Goal: Task Accomplishment & Management: Use online tool/utility

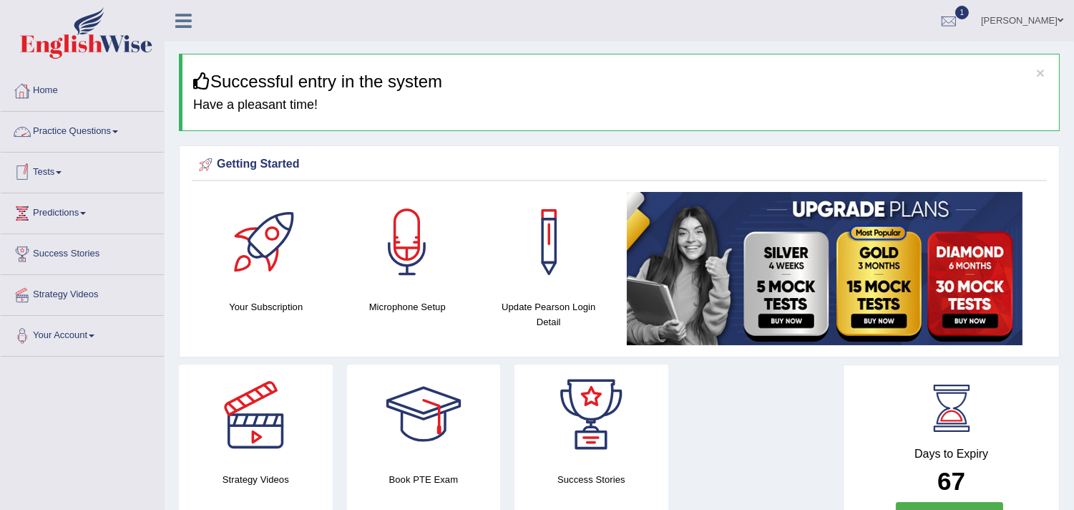
click at [118, 132] on span at bounding box center [115, 131] width 6 height 3
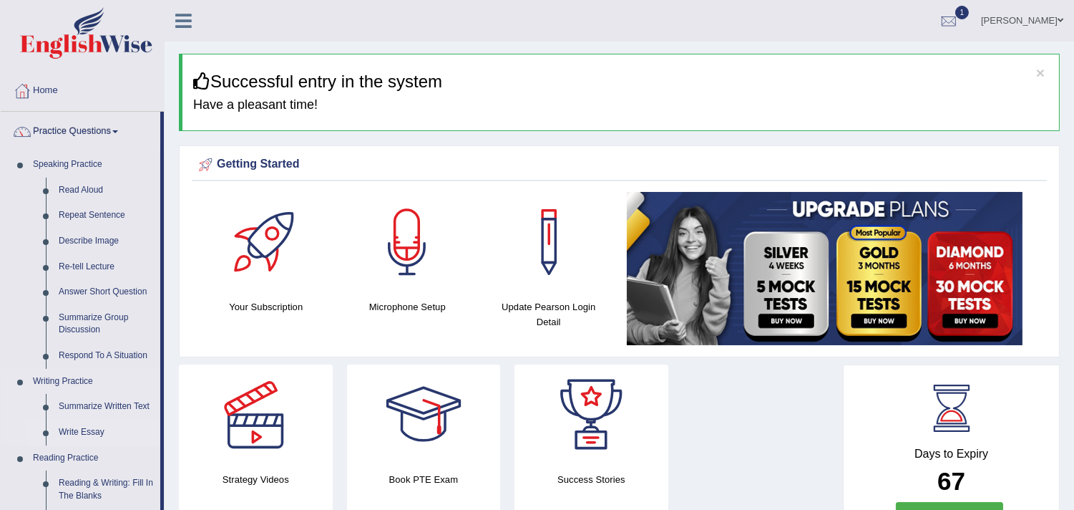
click at [70, 425] on link "Write Essay" at bounding box center [106, 432] width 108 height 26
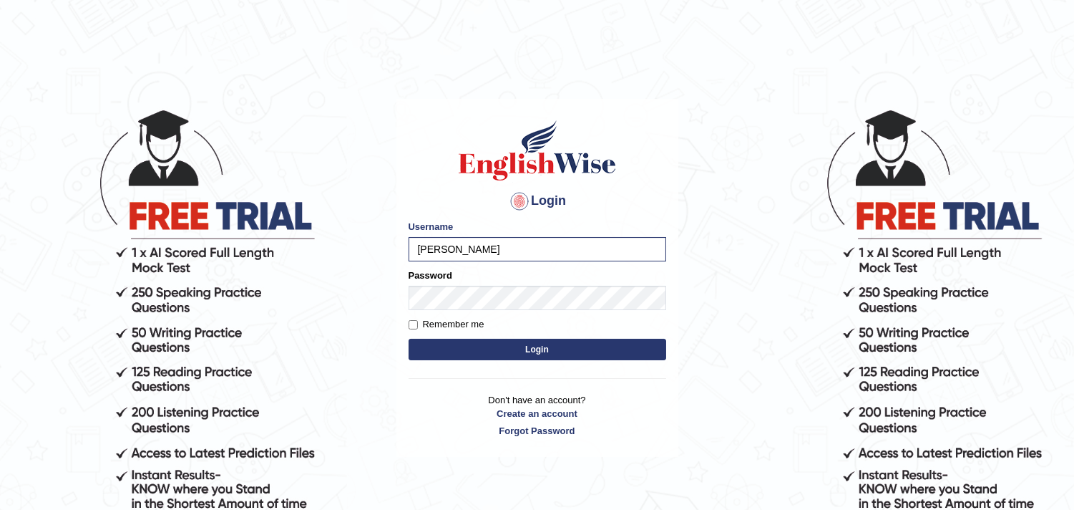
click at [459, 354] on button "Login" at bounding box center [538, 348] width 258 height 21
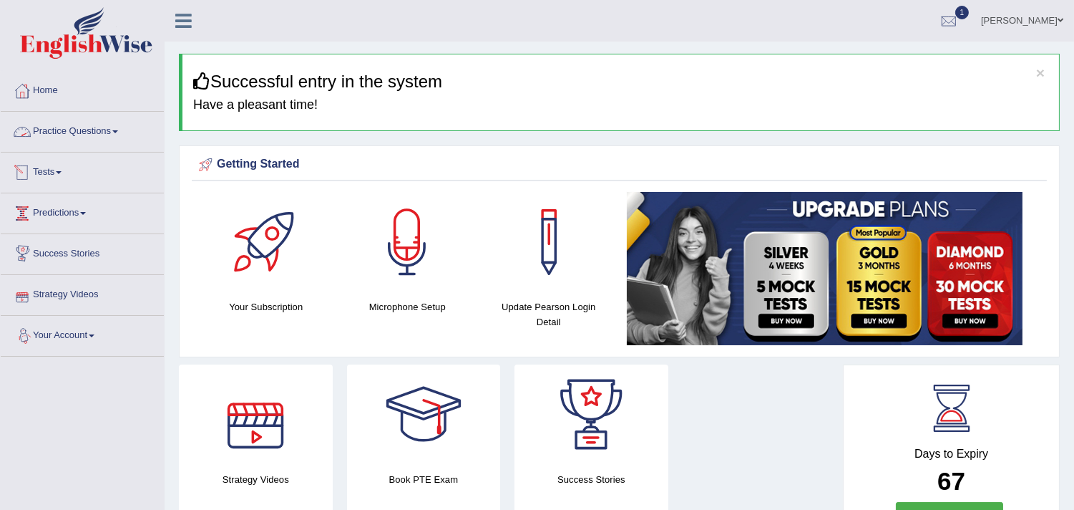
click at [113, 139] on link "Practice Questions" at bounding box center [82, 130] width 163 height 36
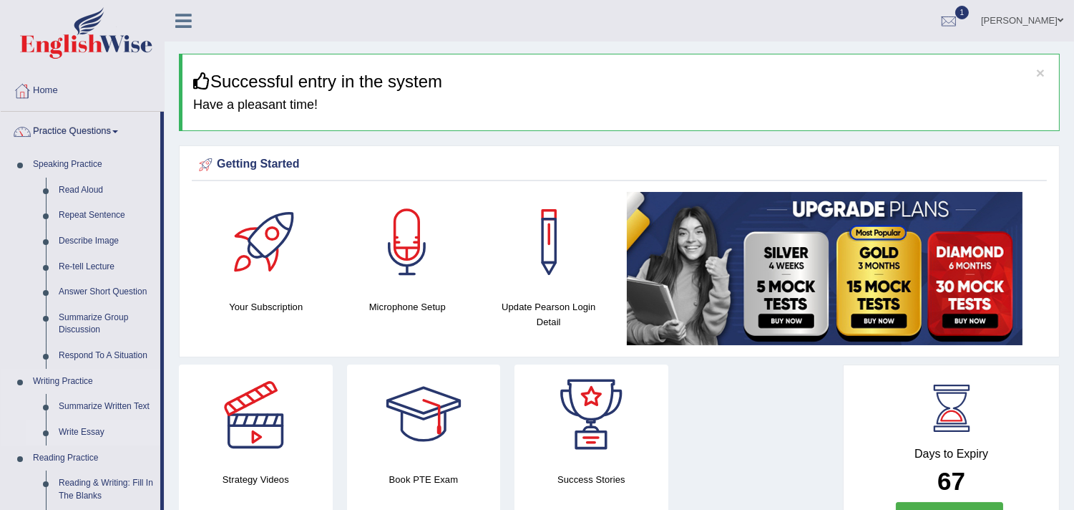
click at [89, 437] on link "Write Essay" at bounding box center [106, 432] width 108 height 26
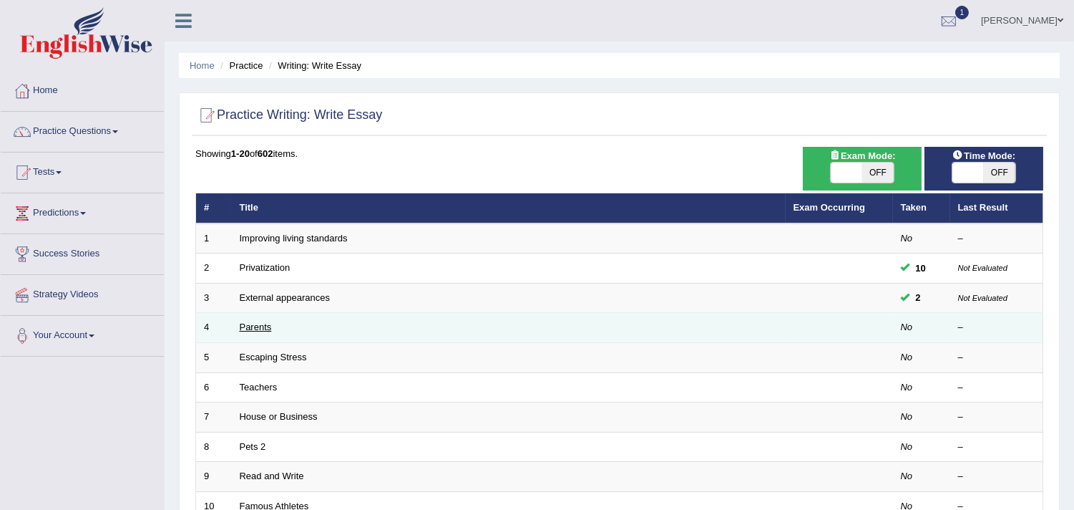
click at [261, 325] on link "Parents" at bounding box center [256, 326] width 32 height 11
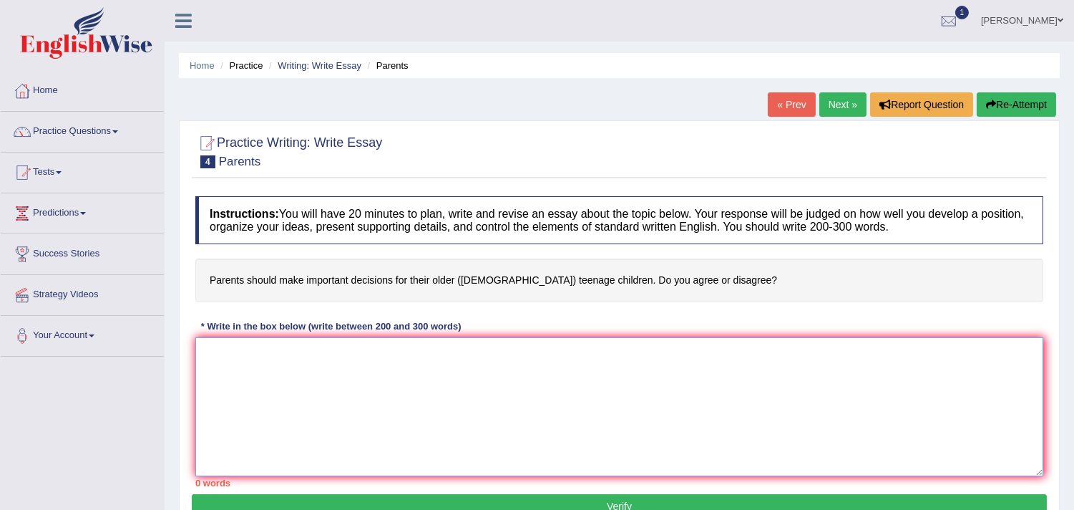
click at [298, 345] on textarea at bounding box center [619, 406] width 848 height 139
paste textarea "The increasing influence of (essay topic) on our lives has ignited numerous dis…"
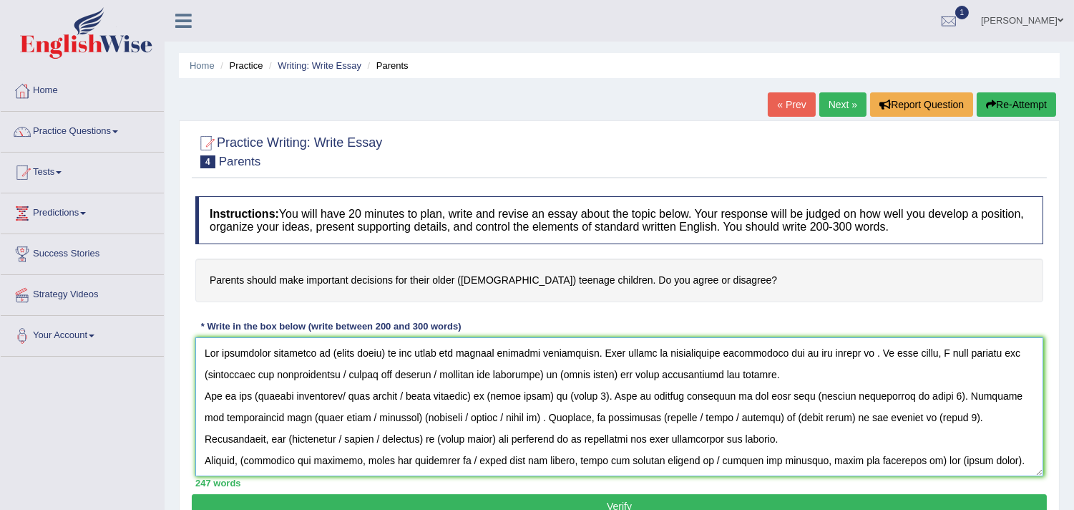
click at [431, 351] on textarea at bounding box center [619, 406] width 848 height 139
click at [382, 349] on textarea at bounding box center [619, 406] width 848 height 139
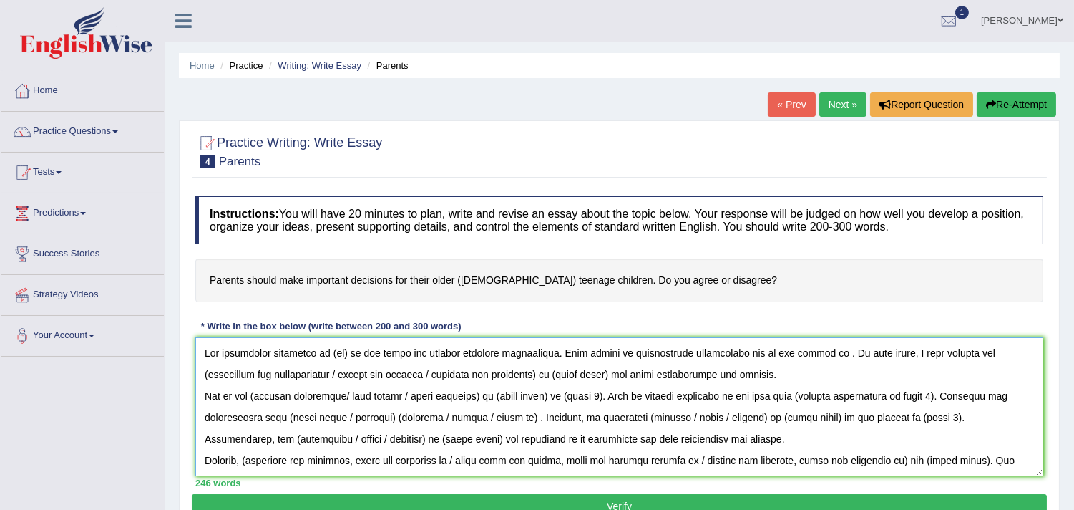
click at [346, 348] on textarea at bounding box center [619, 406] width 848 height 139
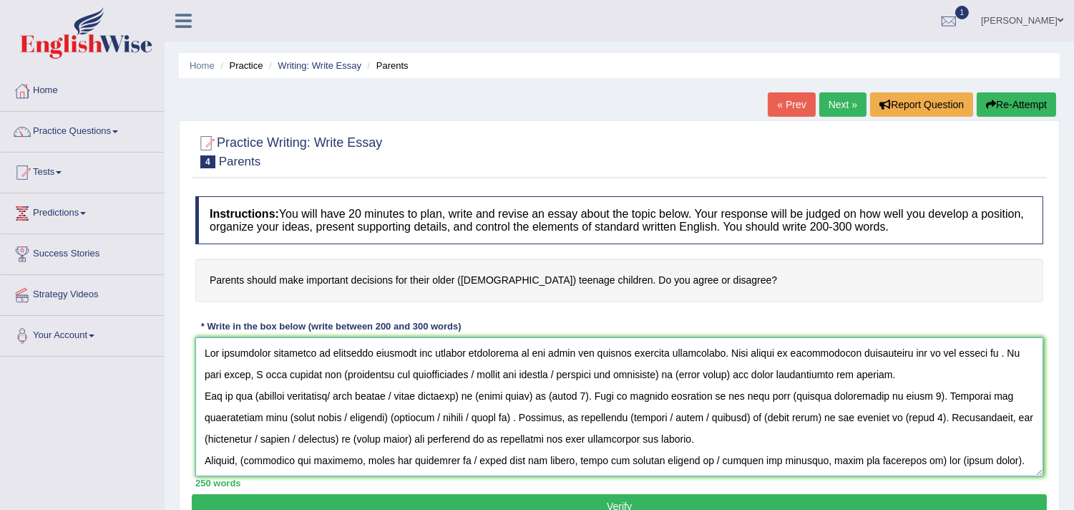
click at [567, 341] on textarea at bounding box center [619, 406] width 848 height 139
click at [505, 351] on textarea at bounding box center [619, 406] width 848 height 139
click at [489, 354] on textarea at bounding box center [619, 406] width 848 height 139
click at [514, 375] on textarea at bounding box center [619, 406] width 848 height 139
click at [506, 354] on textarea at bounding box center [619, 406] width 848 height 139
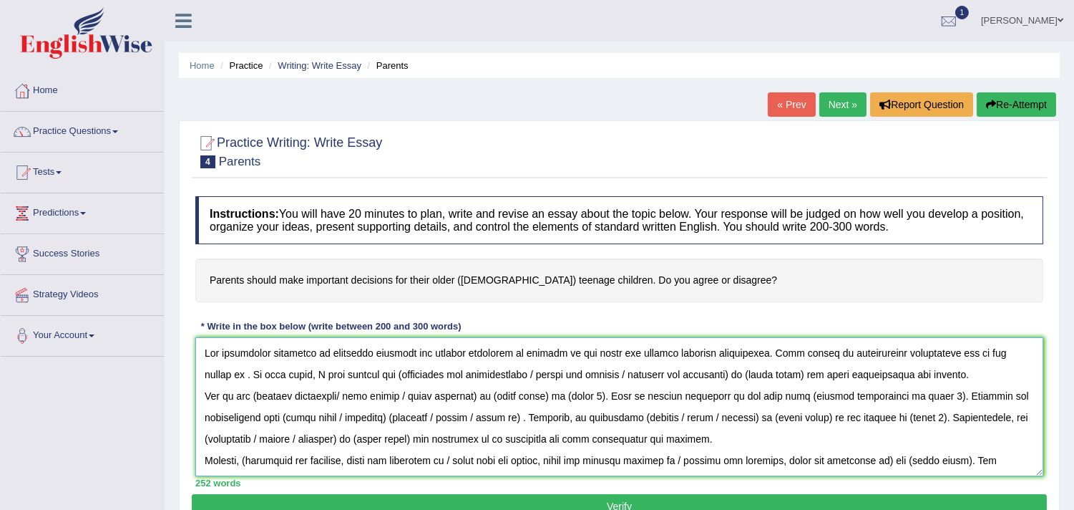
click at [310, 351] on textarea at bounding box center [619, 406] width 848 height 139
click at [208, 351] on textarea at bounding box center [619, 406] width 848 height 139
click at [466, 353] on textarea at bounding box center [619, 406] width 848 height 139
click at [650, 332] on div "Instructions: You will have 20 minutes to plan, write and revise an essay about…" at bounding box center [619, 341] width 855 height 305
click at [678, 326] on div "Instructions: You will have 20 minutes to plan, write and revise an essay about…" at bounding box center [619, 341] width 855 height 305
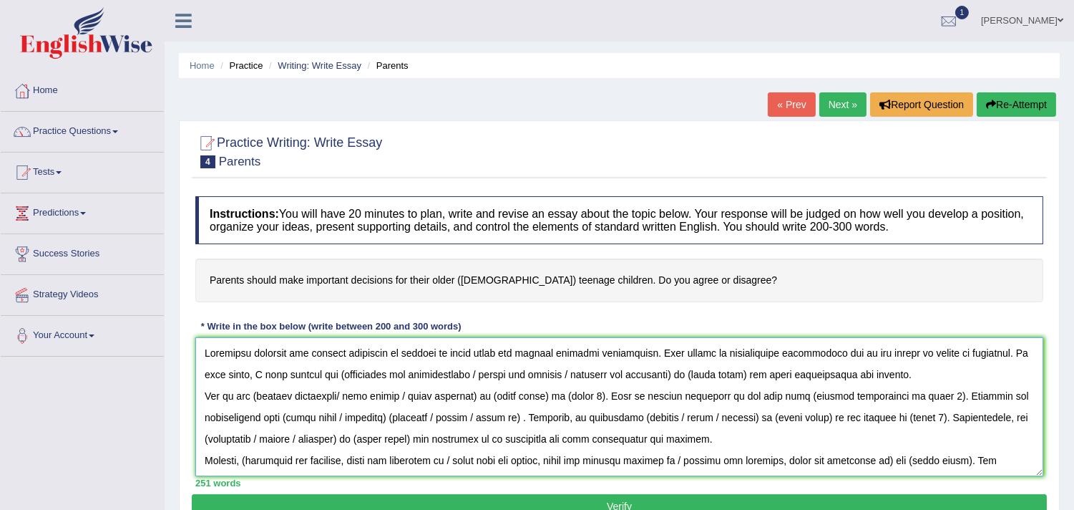
click at [598, 349] on textarea at bounding box center [619, 406] width 848 height 139
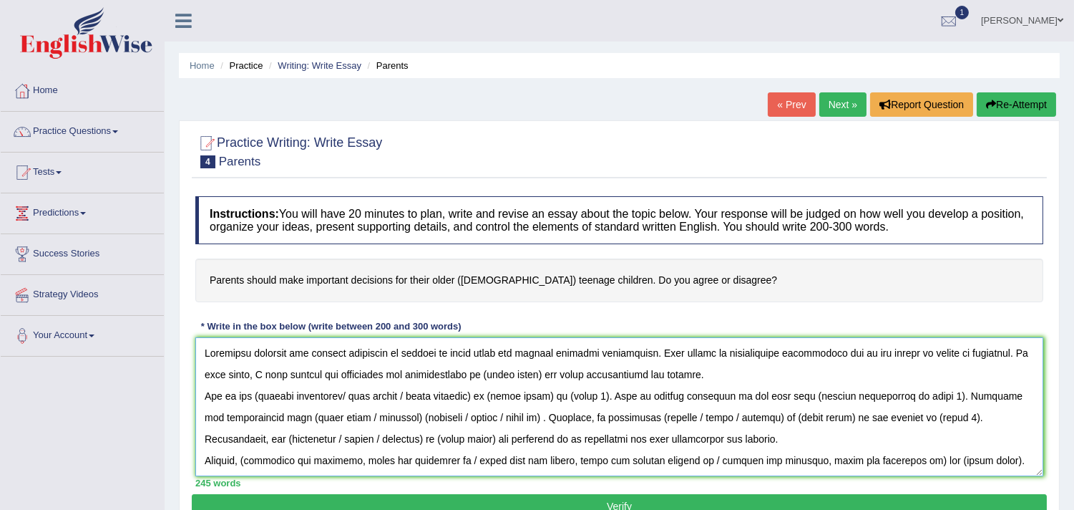
click at [526, 370] on textarea at bounding box center [619, 406] width 848 height 139
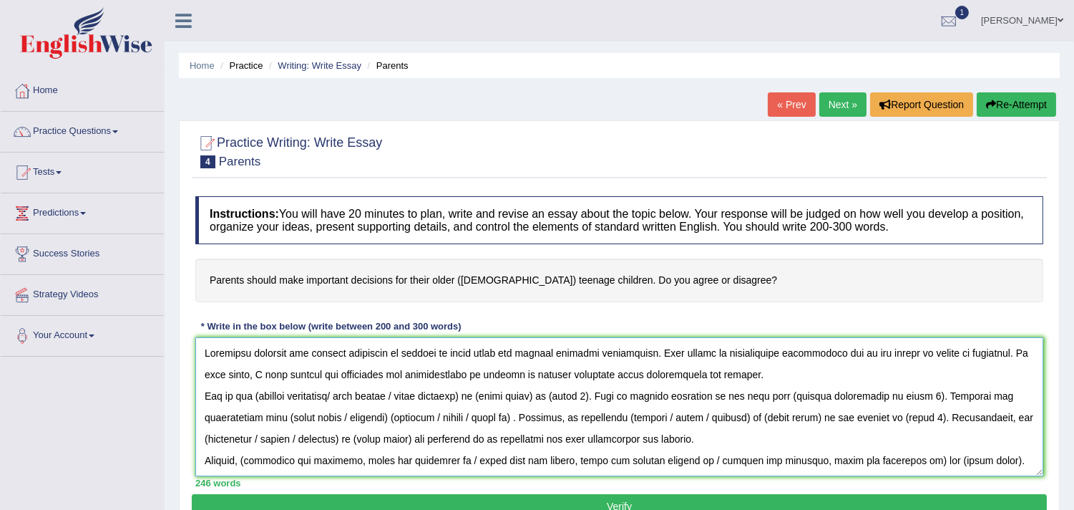
click at [919, 352] on textarea at bounding box center [619, 406] width 848 height 139
click at [580, 375] on textarea at bounding box center [619, 406] width 848 height 139
click at [726, 374] on textarea at bounding box center [619, 406] width 848 height 139
click at [488, 397] on textarea at bounding box center [619, 406] width 848 height 139
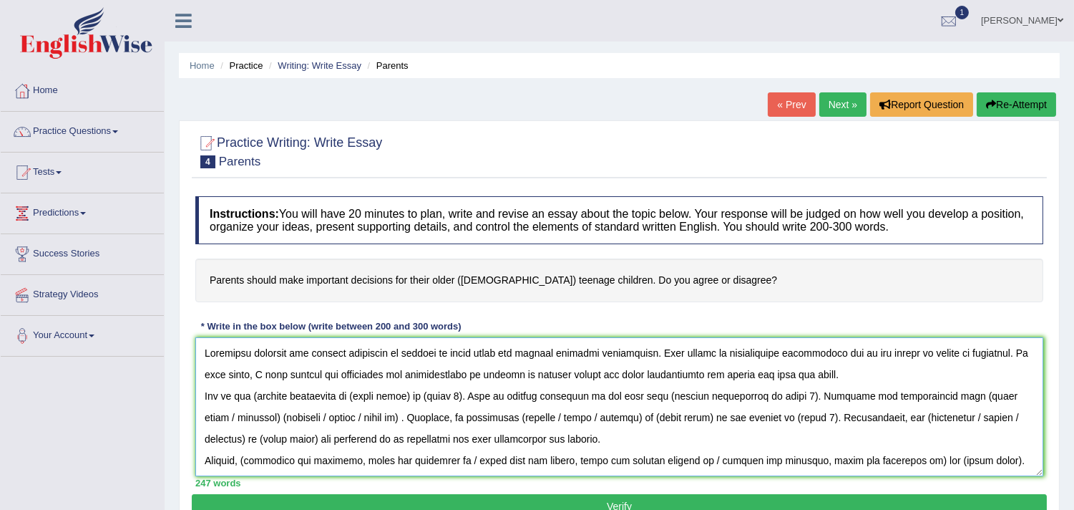
click at [255, 396] on textarea at bounding box center [619, 406] width 848 height 139
click at [413, 396] on textarea at bounding box center [619, 406] width 848 height 139
click at [356, 391] on textarea at bounding box center [619, 406] width 848 height 139
click at [401, 395] on textarea at bounding box center [619, 406] width 848 height 139
click at [494, 396] on textarea at bounding box center [619, 406] width 848 height 139
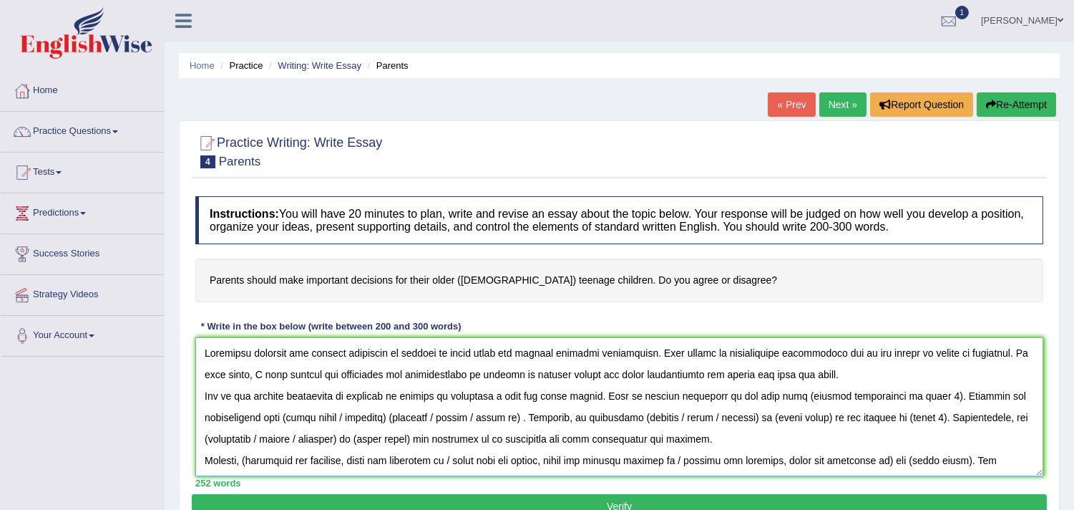
click at [446, 396] on textarea at bounding box center [619, 406] width 848 height 139
click at [577, 376] on textarea at bounding box center [619, 406] width 848 height 139
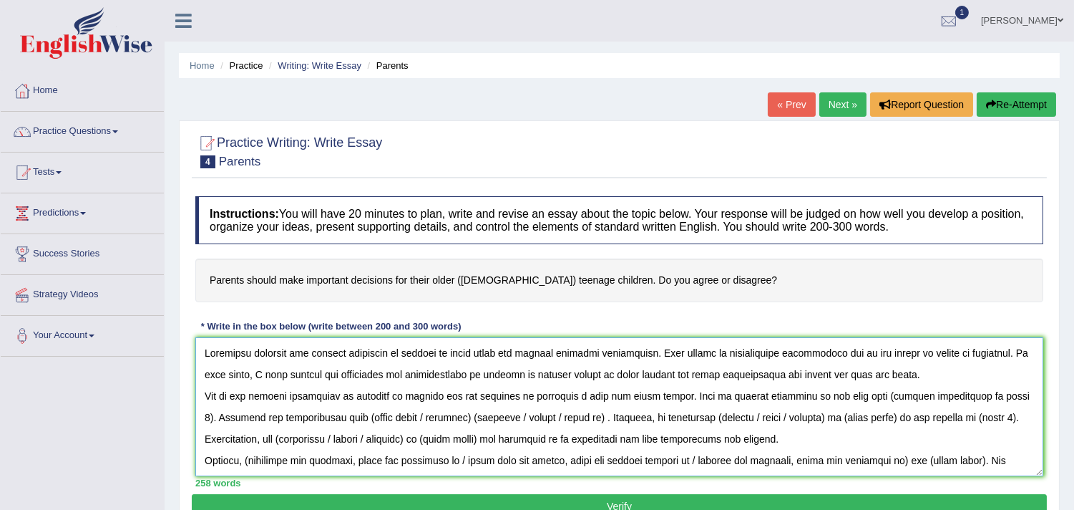
click at [583, 396] on textarea at bounding box center [619, 406] width 848 height 139
click at [614, 395] on textarea at bounding box center [619, 406] width 848 height 139
click at [859, 392] on textarea at bounding box center [619, 406] width 848 height 139
drag, startPoint x: 854, startPoint y: 396, endPoint x: 988, endPoint y: 396, distance: 133.1
click at [988, 396] on textarea at bounding box center [619, 406] width 848 height 139
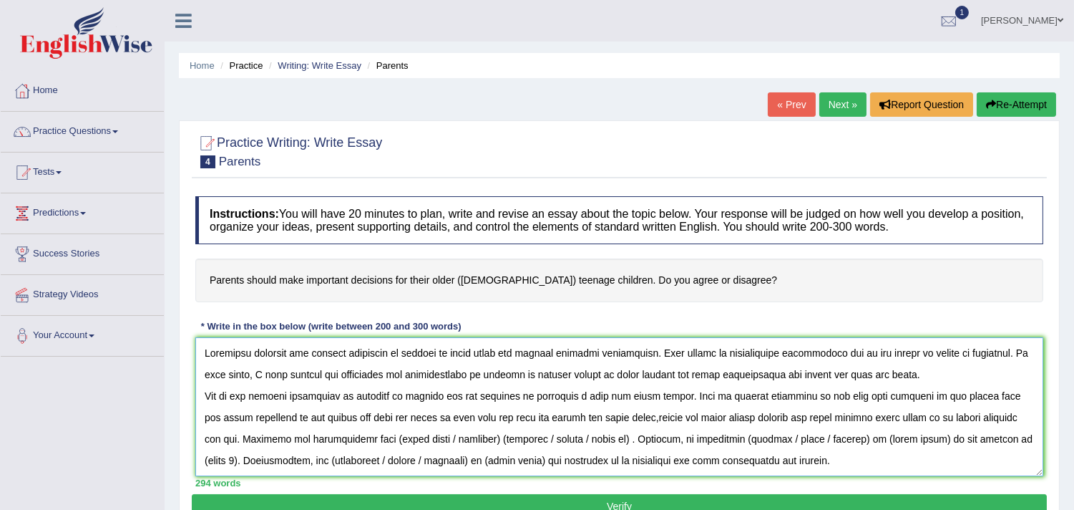
click at [460, 437] on textarea at bounding box center [619, 406] width 848 height 139
click at [555, 437] on textarea at bounding box center [619, 406] width 848 height 139
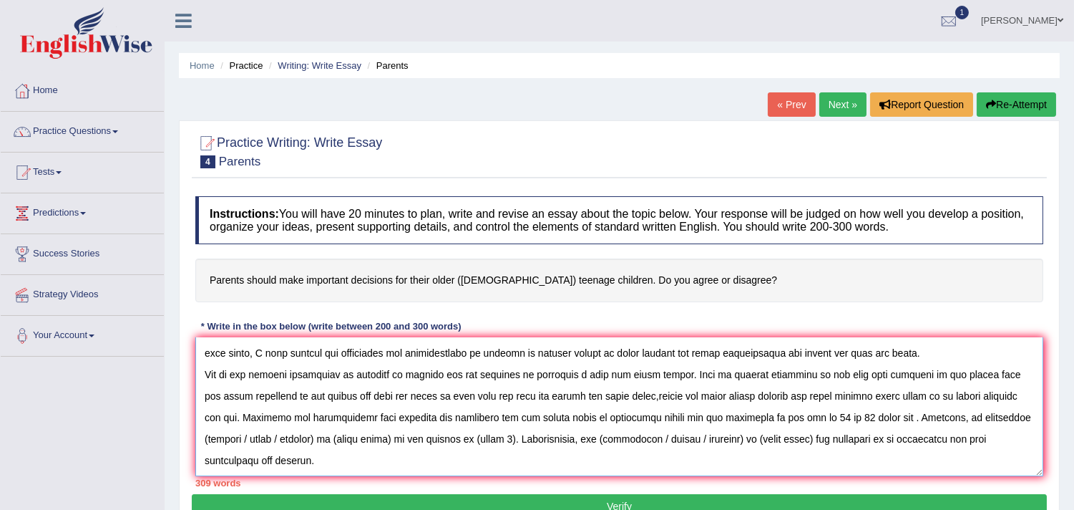
scroll to position [24, 0]
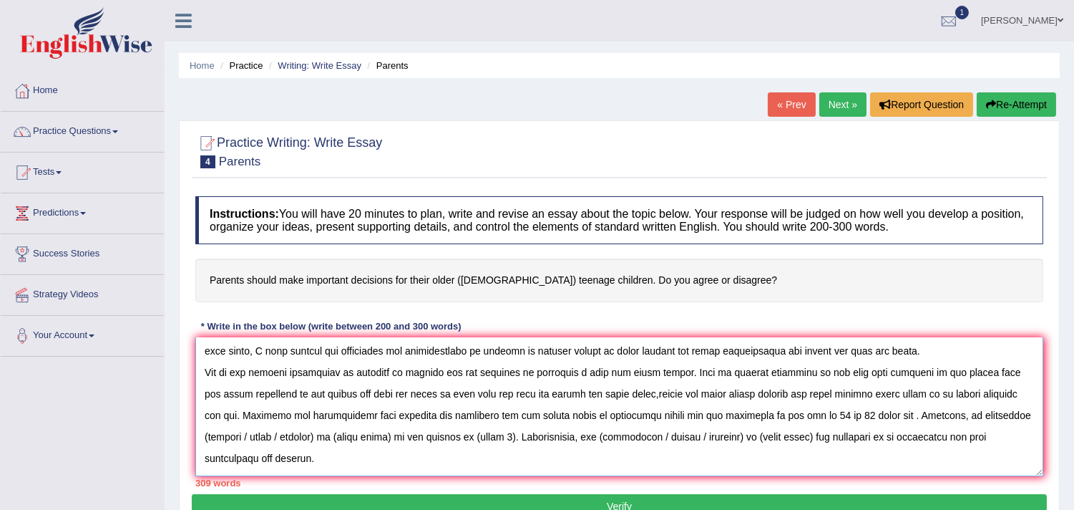
drag, startPoint x: 209, startPoint y: 437, endPoint x: 281, endPoint y: 442, distance: 71.7
click at [281, 442] on textarea at bounding box center [619, 406] width 848 height 139
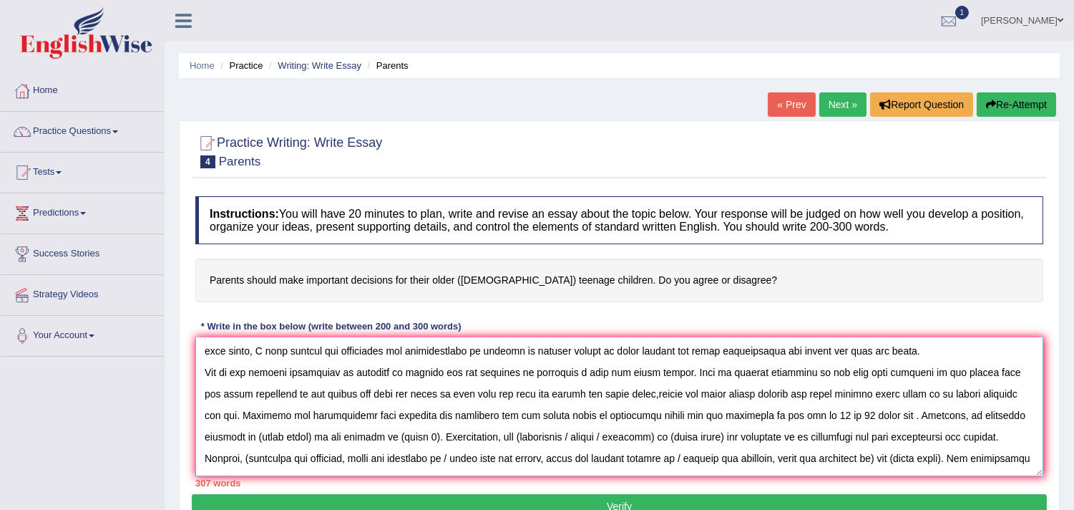
click at [258, 437] on textarea at bounding box center [619, 406] width 848 height 139
click at [960, 416] on textarea at bounding box center [619, 406] width 848 height 139
click at [1018, 414] on textarea at bounding box center [619, 406] width 848 height 139
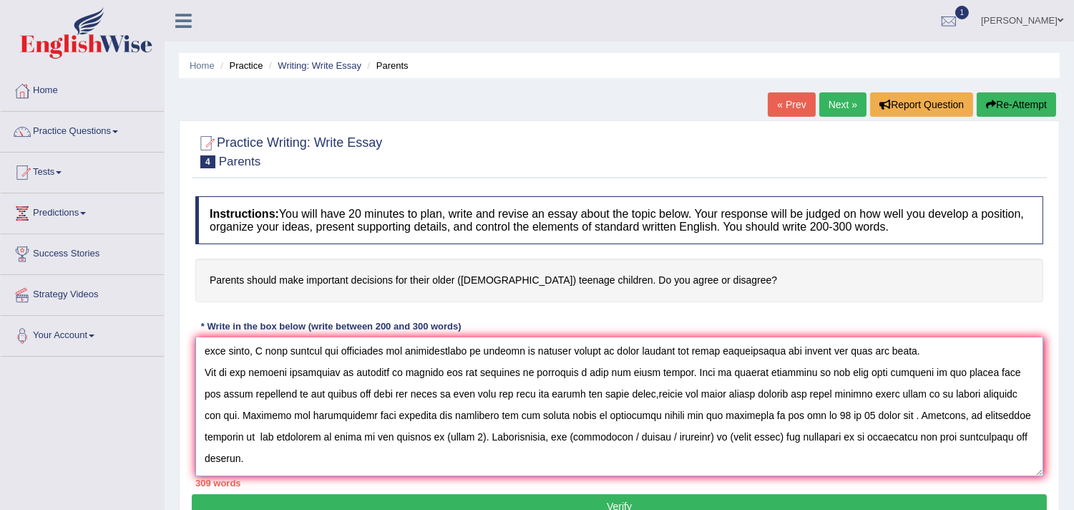
click at [401, 434] on textarea at bounding box center [619, 406] width 848 height 139
click at [799, 434] on textarea at bounding box center [619, 406] width 848 height 139
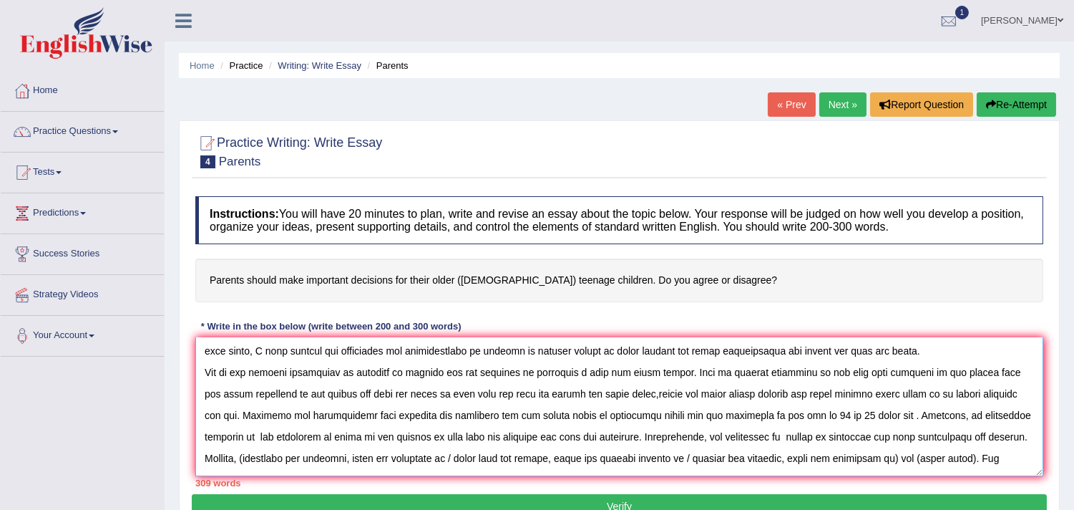
click at [927, 435] on textarea at bounding box center [619, 406] width 848 height 139
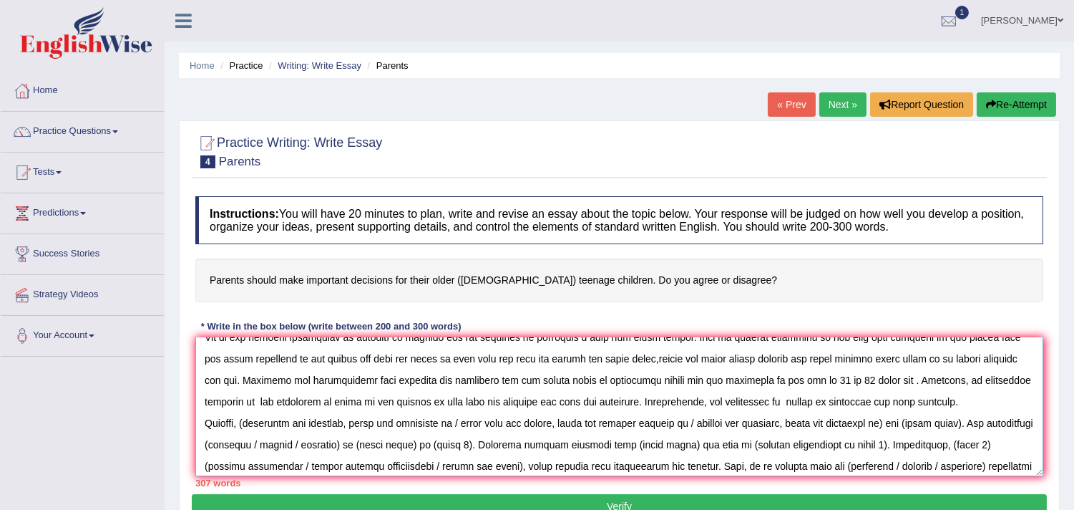
scroll to position [61, 0]
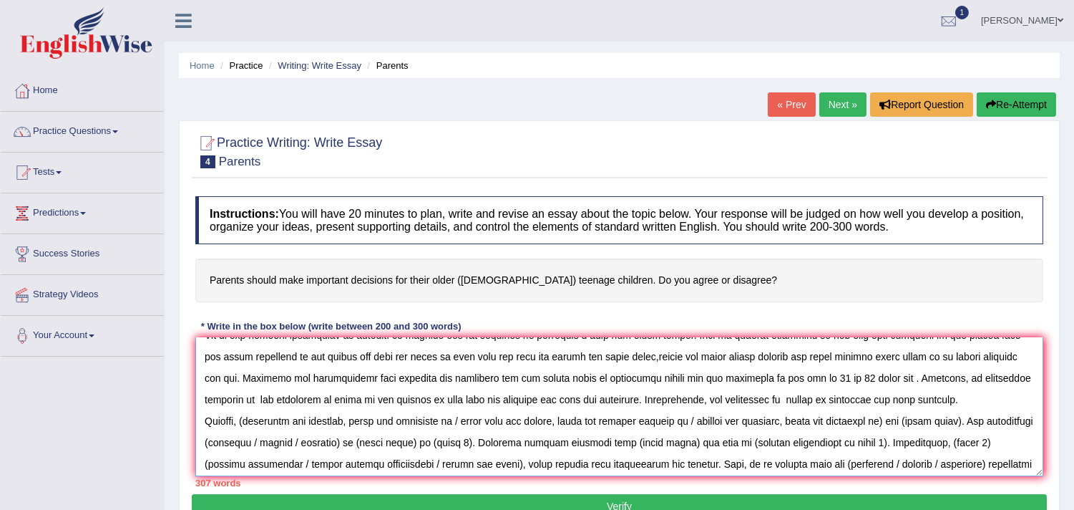
click at [250, 419] on textarea at bounding box center [619, 406] width 848 height 139
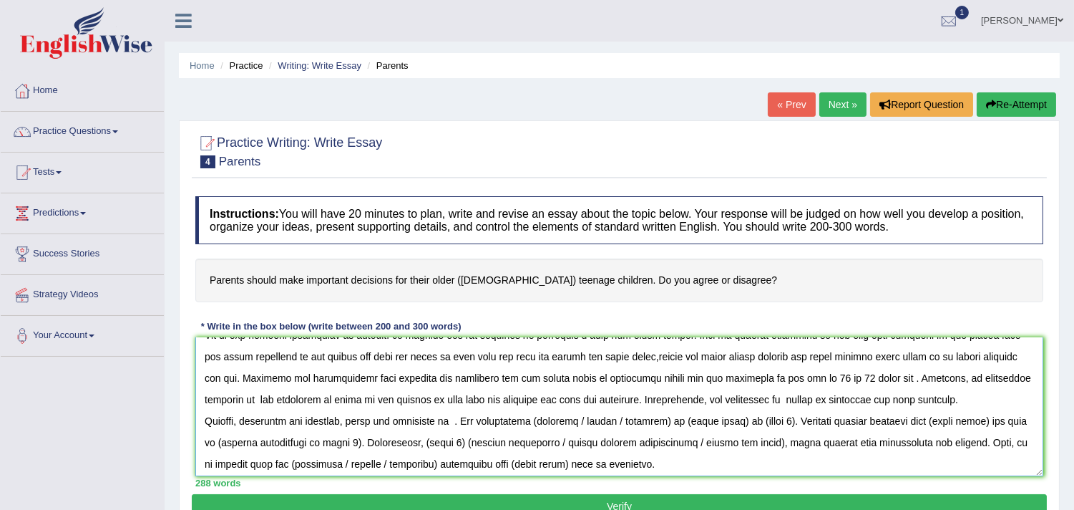
click at [394, 420] on textarea at bounding box center [619, 406] width 848 height 139
click at [482, 417] on textarea at bounding box center [619, 406] width 848 height 139
click at [396, 419] on textarea at bounding box center [619, 406] width 848 height 139
click at [444, 422] on textarea at bounding box center [619, 406] width 848 height 139
click at [411, 417] on textarea at bounding box center [619, 406] width 848 height 139
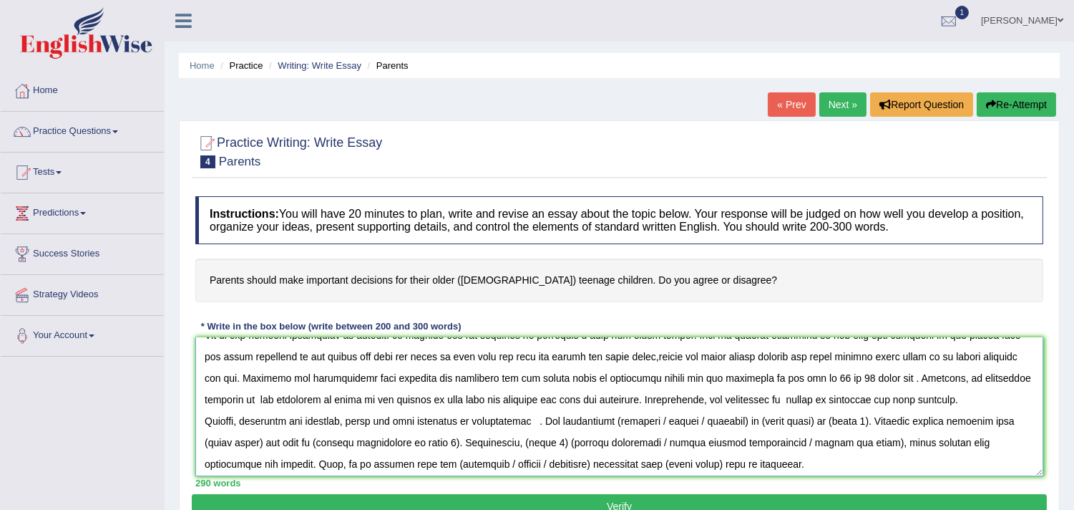
click at [537, 419] on textarea at bounding box center [619, 406] width 848 height 139
click at [766, 420] on textarea at bounding box center [619, 406] width 848 height 139
click at [834, 419] on textarea at bounding box center [619, 406] width 848 height 139
click at [859, 422] on textarea at bounding box center [619, 406] width 848 height 139
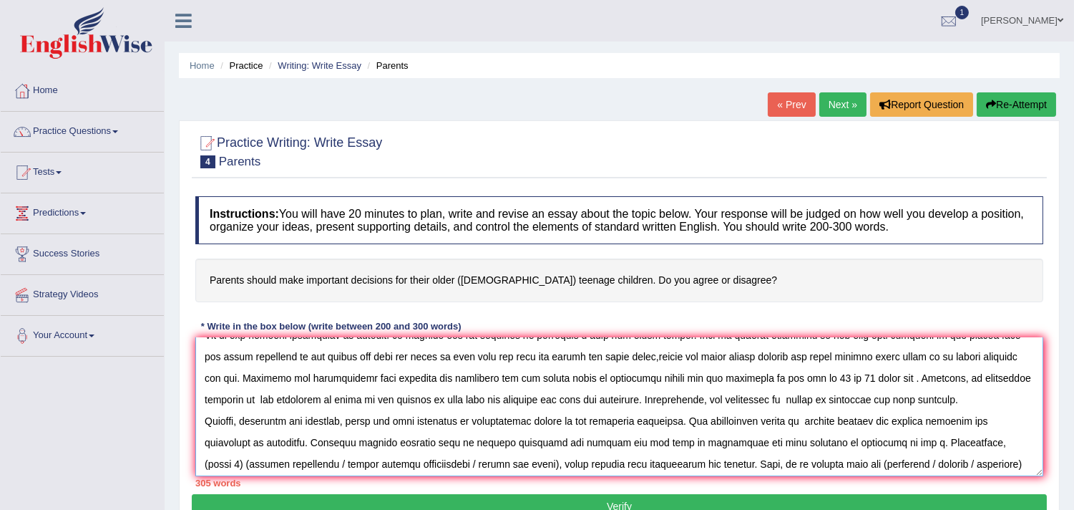
click at [499, 441] on textarea at bounding box center [619, 406] width 848 height 139
click at [637, 441] on textarea at bounding box center [619, 406] width 848 height 139
click at [680, 440] on textarea at bounding box center [619, 406] width 848 height 139
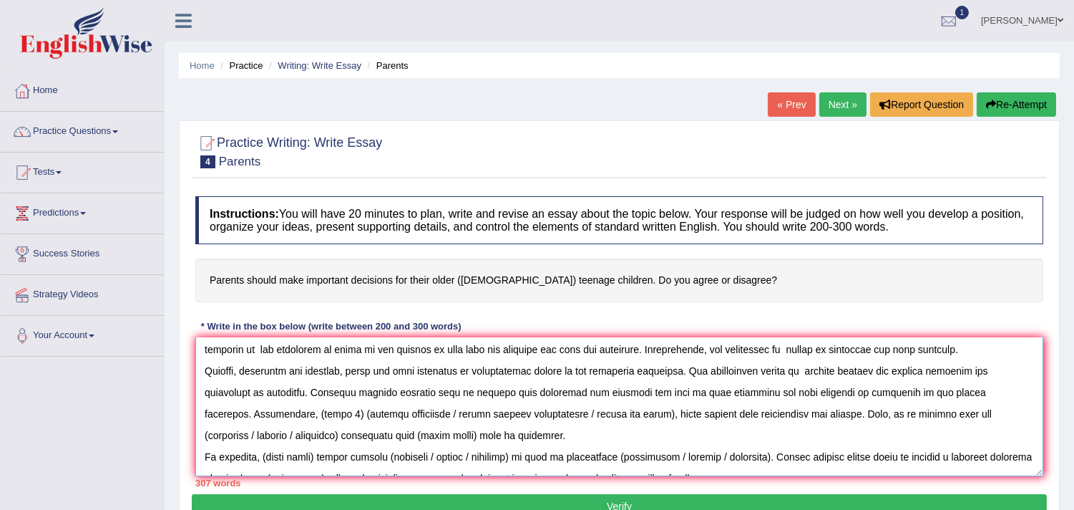
scroll to position [116, 0]
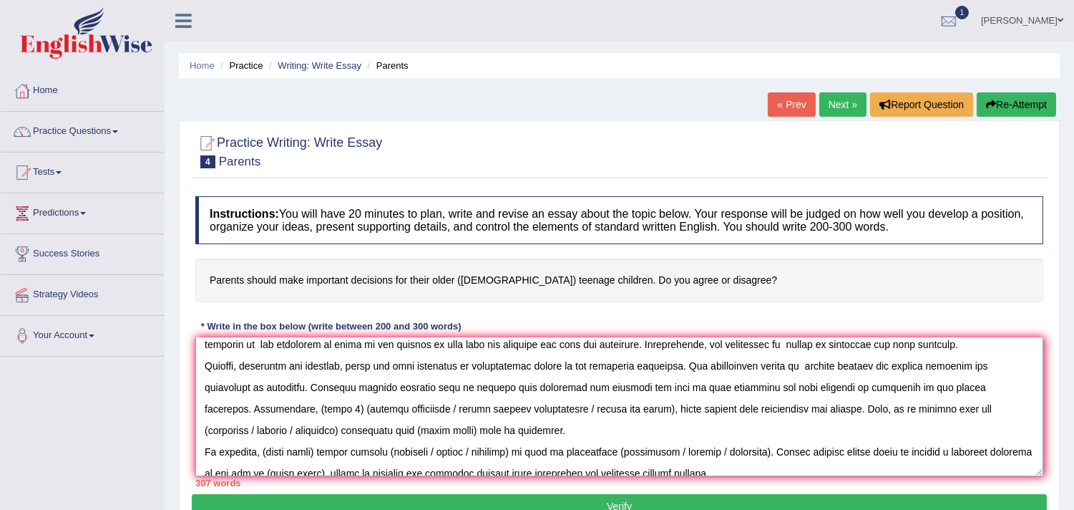
drag, startPoint x: 263, startPoint y: 409, endPoint x: 613, endPoint y: 412, distance: 349.9
click at [613, 412] on textarea at bounding box center [619, 406] width 848 height 139
drag, startPoint x: 706, startPoint y: 409, endPoint x: 805, endPoint y: 411, distance: 99.5
click at [805, 411] on textarea at bounding box center [619, 406] width 848 height 139
click at [907, 409] on textarea at bounding box center [619, 406] width 848 height 139
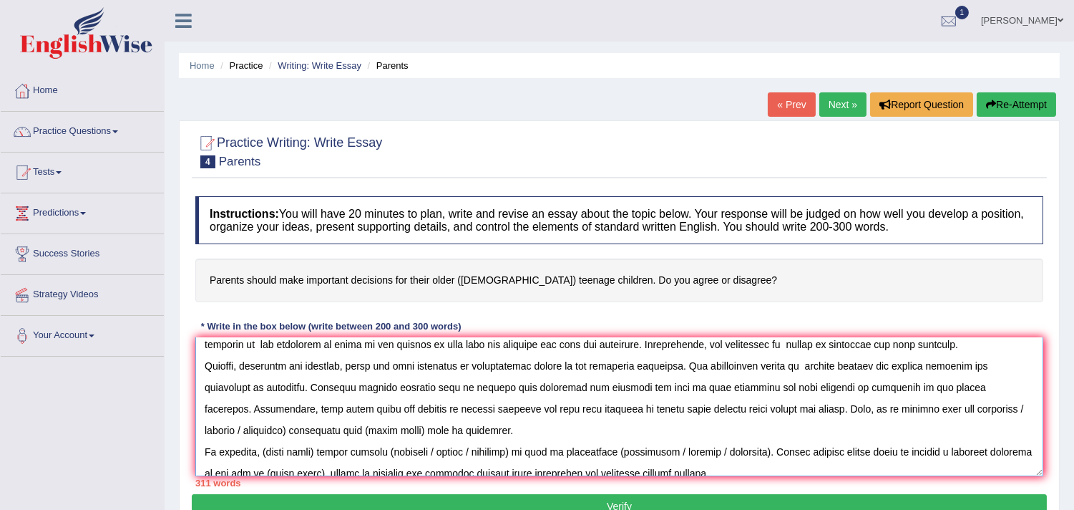
scroll to position [125, 0]
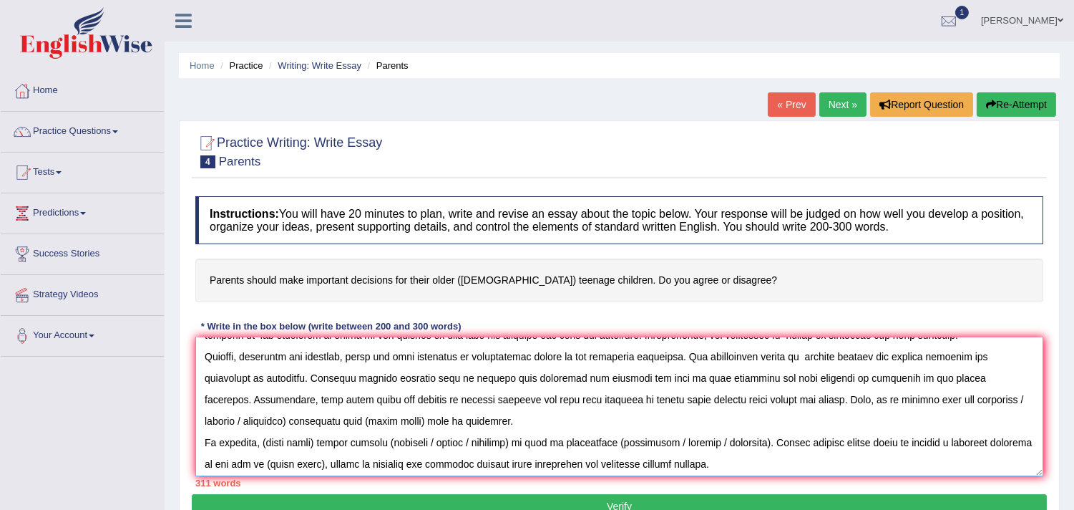
drag, startPoint x: 954, startPoint y: 404, endPoint x: 245, endPoint y: 420, distance: 709.3
click at [245, 420] on textarea at bounding box center [619, 406] width 848 height 139
click at [333, 421] on textarea at bounding box center [619, 406] width 848 height 139
click at [1026, 432] on textarea at bounding box center [619, 406] width 848 height 139
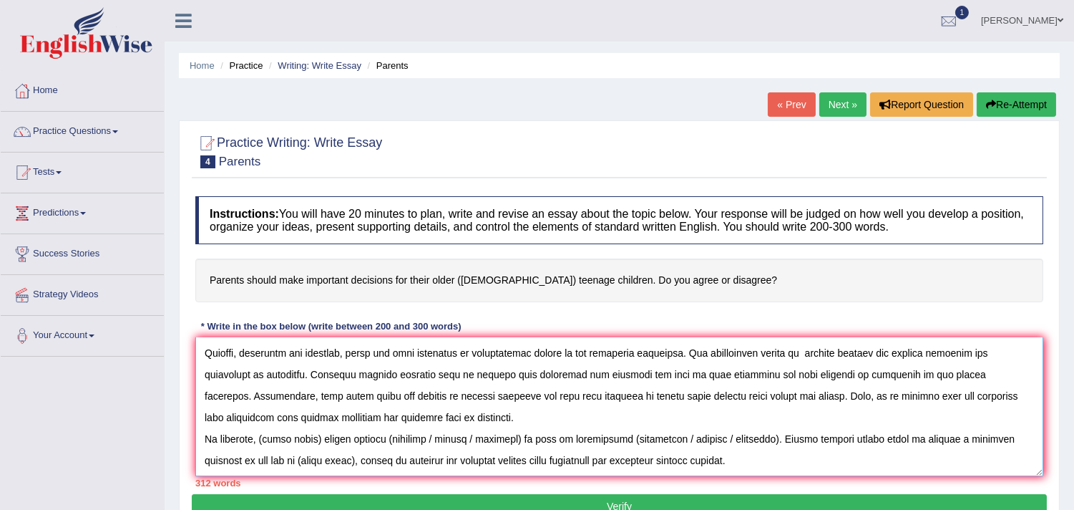
click at [323, 439] on textarea at bounding box center [619, 406] width 848 height 139
click at [361, 434] on textarea at bounding box center [619, 406] width 848 height 139
drag, startPoint x: 545, startPoint y: 442, endPoint x: 458, endPoint y: 441, distance: 87.3
click at [458, 441] on textarea at bounding box center [619, 406] width 848 height 139
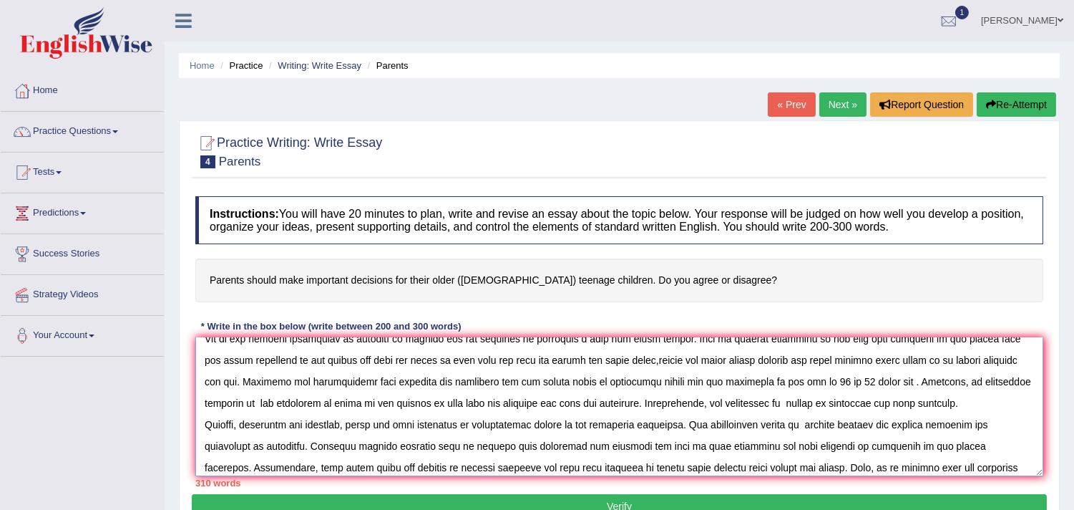
scroll to position [0, 0]
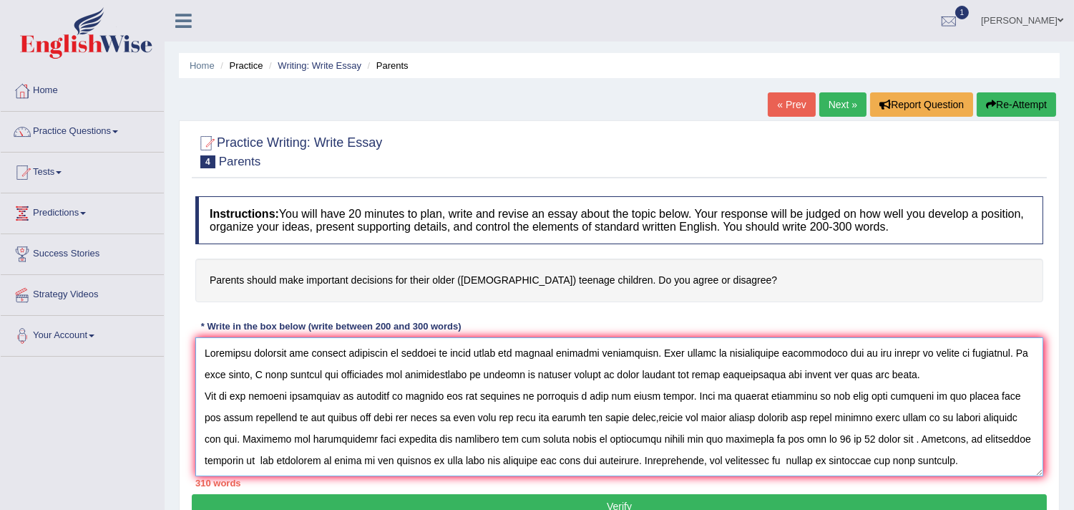
drag, startPoint x: 661, startPoint y: 462, endPoint x: 193, endPoint y: 327, distance: 487.2
click at [193, 327] on div "Instructions: You will have 20 minutes to plan, write and revise an essay about…" at bounding box center [619, 341] width 855 height 305
click at [955, 459] on textarea at bounding box center [619, 406] width 848 height 139
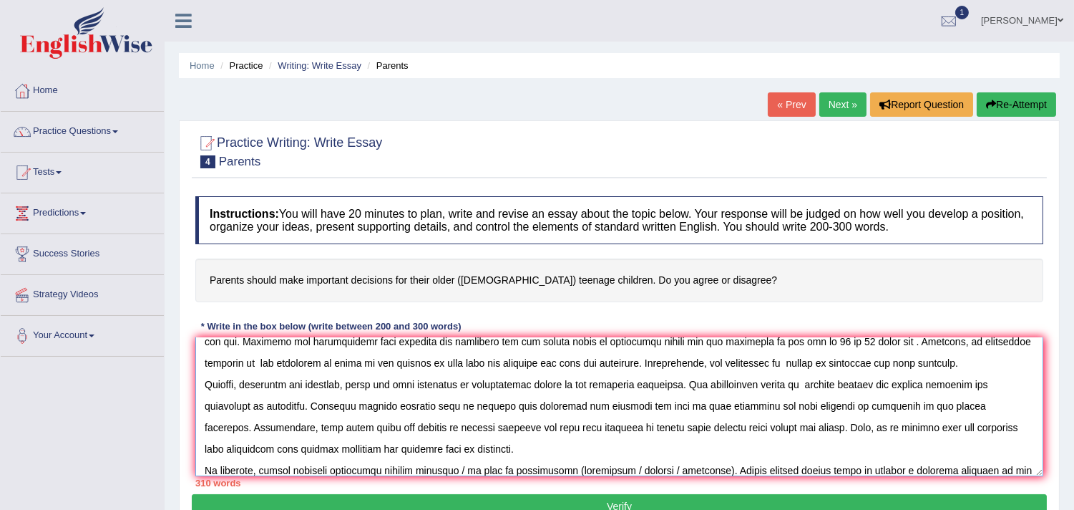
scroll to position [129, 0]
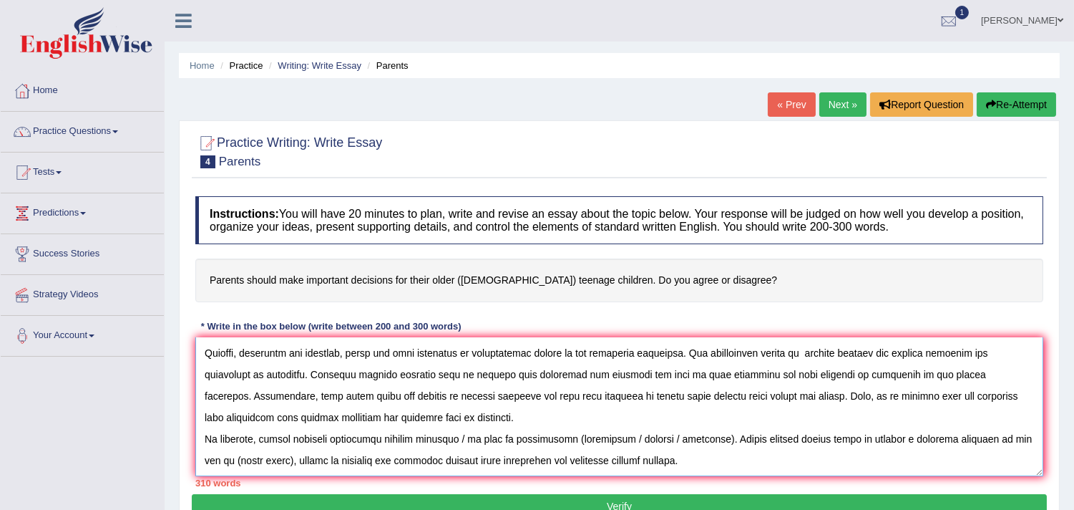
click at [460, 440] on textarea at bounding box center [619, 406] width 848 height 139
click at [649, 435] on textarea at bounding box center [619, 406] width 848 height 139
click at [690, 438] on textarea at bounding box center [619, 406] width 848 height 139
click at [907, 439] on textarea at bounding box center [619, 406] width 848 height 139
drag, startPoint x: 907, startPoint y: 439, endPoint x: 964, endPoint y: 444, distance: 57.5
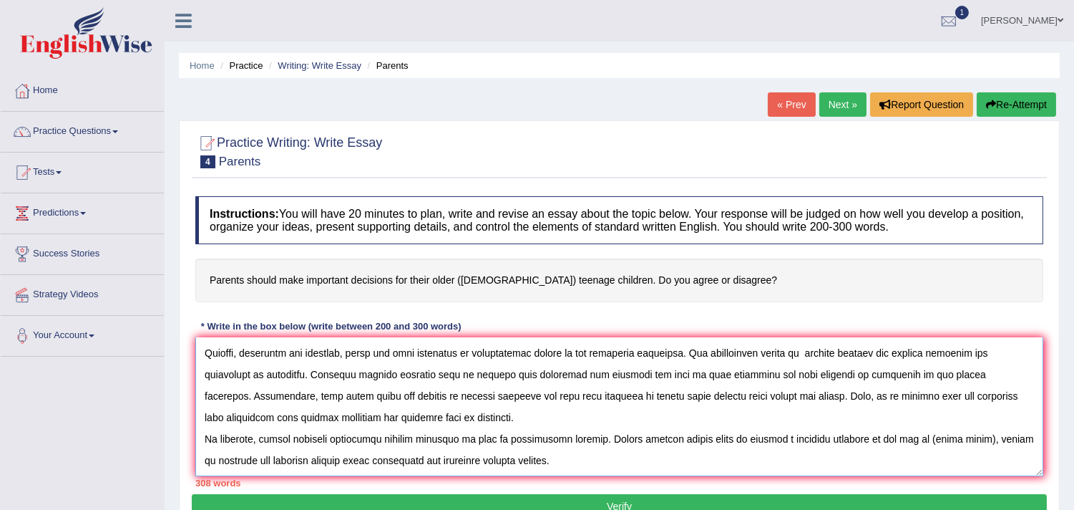
click at [964, 444] on textarea at bounding box center [619, 406] width 848 height 139
click at [997, 440] on textarea at bounding box center [619, 406] width 848 height 139
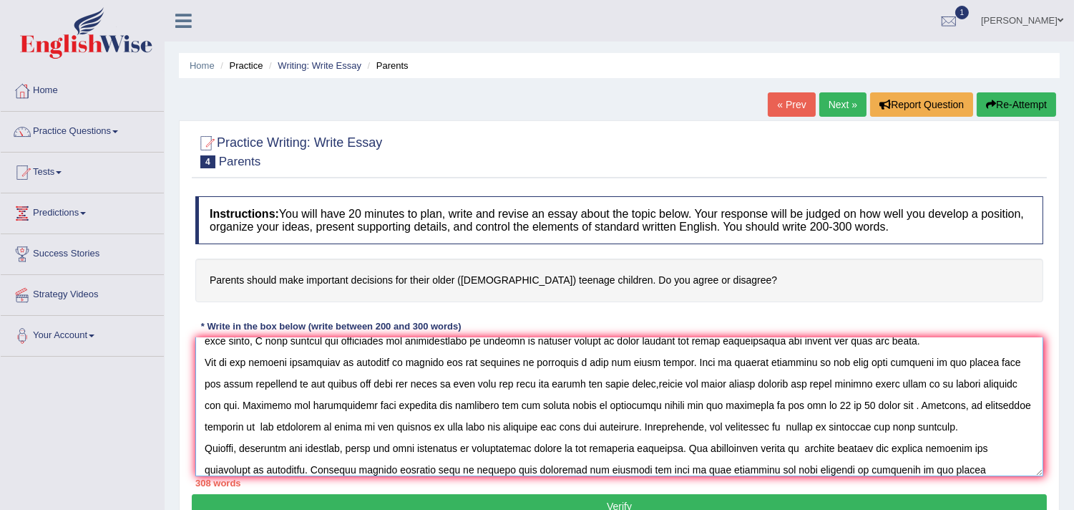
scroll to position [0, 0]
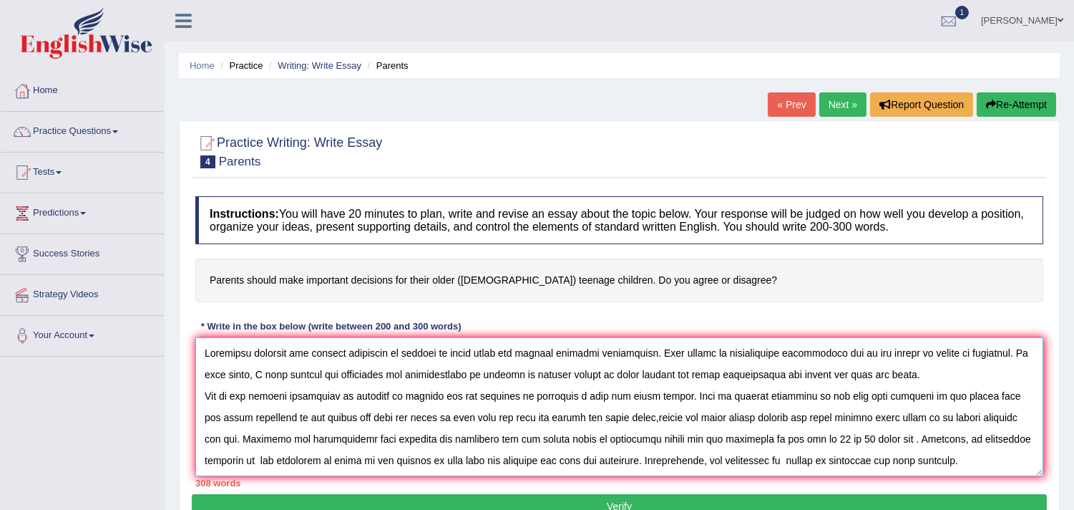
drag, startPoint x: 589, startPoint y: 458, endPoint x: 175, endPoint y: 345, distance: 428.8
click at [175, 345] on div "Home Practice Writing: Write Essay Parents « Prev Next » Report Question Re-Att…" at bounding box center [620, 358] width 910 height 716
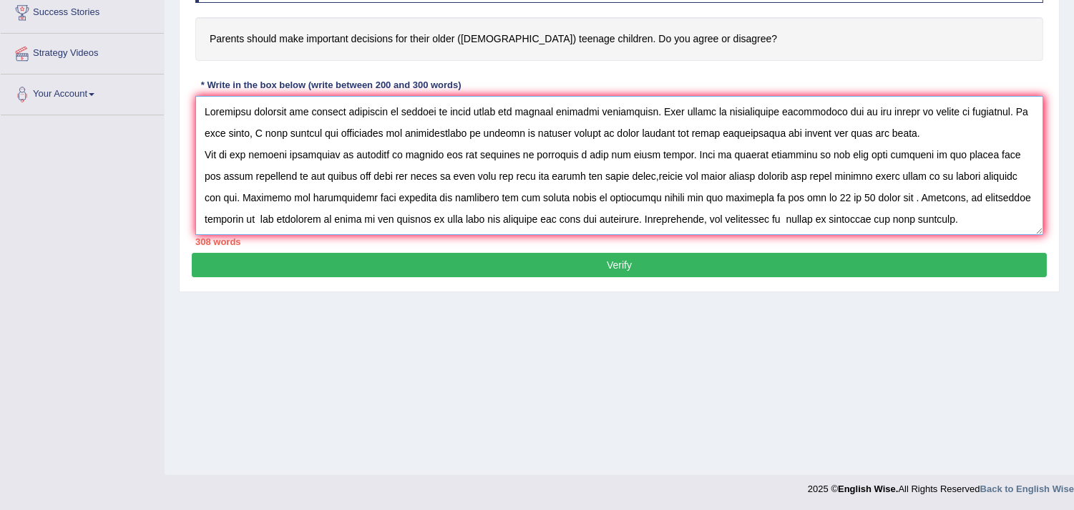
type textarea "Important decision for teenage childrens by parents on their lives has ignited …"
click at [773, 268] on button "Verify" at bounding box center [619, 265] width 855 height 24
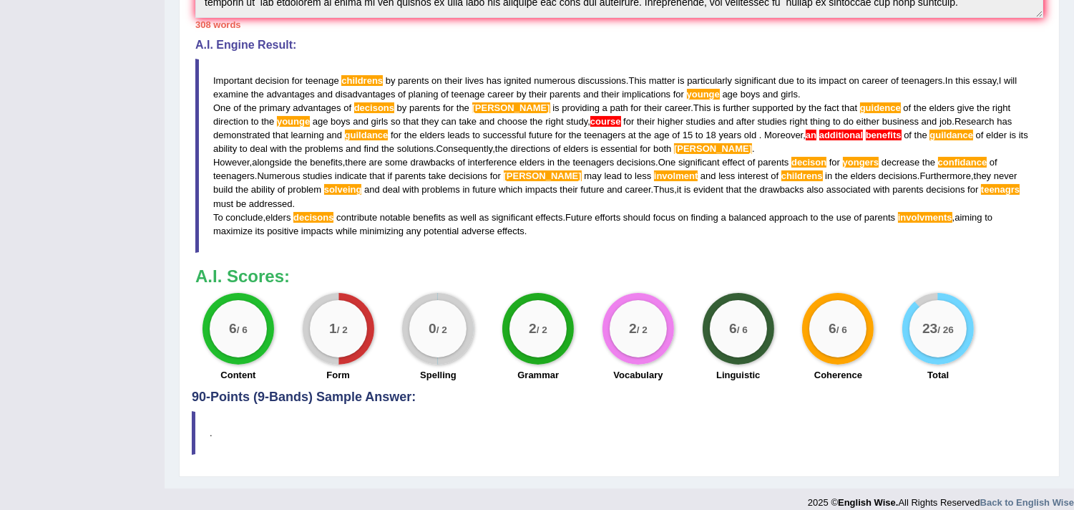
scroll to position [452, 0]
